Goal: Navigation & Orientation: Find specific page/section

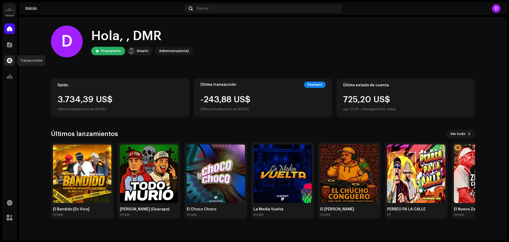
click at [10, 58] on span at bounding box center [9, 60] width 5 height 4
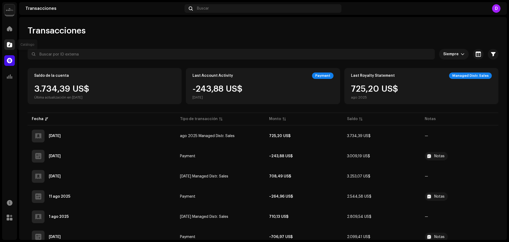
click at [7, 45] on div at bounding box center [9, 44] width 11 height 11
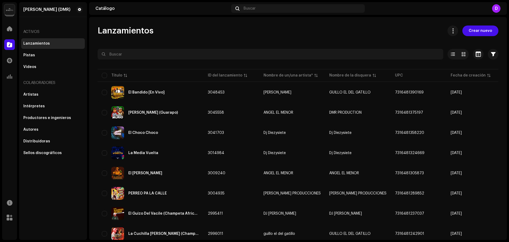
click at [499, 7] on div "D" at bounding box center [496, 8] width 8 height 8
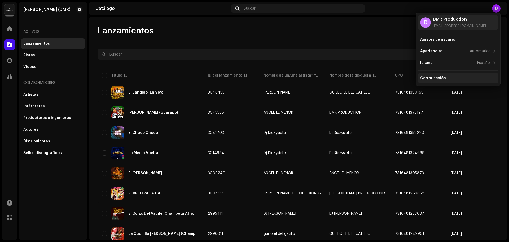
click at [441, 76] on div "Cerrar sesión" at bounding box center [458, 78] width 80 height 11
